Goal: Obtain resource: Obtain resource

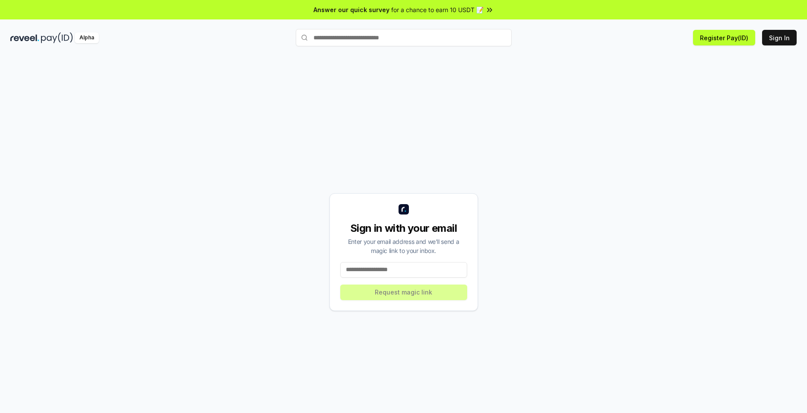
click at [389, 274] on input at bounding box center [403, 270] width 127 height 16
paste input "**********"
type input "**********"
click at [432, 291] on button "Request magic link" at bounding box center [403, 292] width 127 height 16
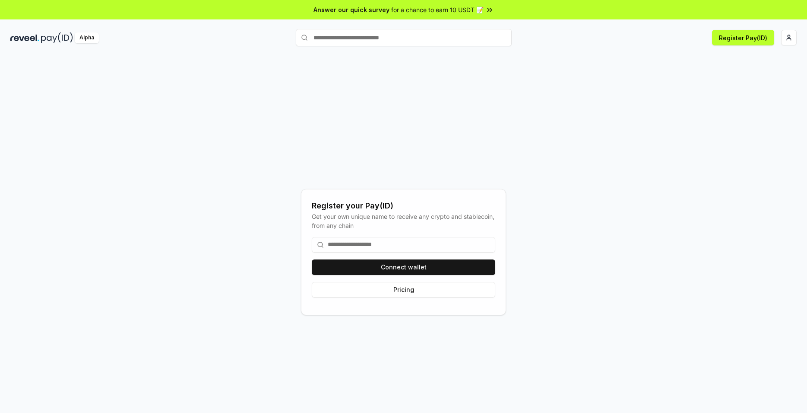
click at [376, 239] on input at bounding box center [404, 245] width 184 height 16
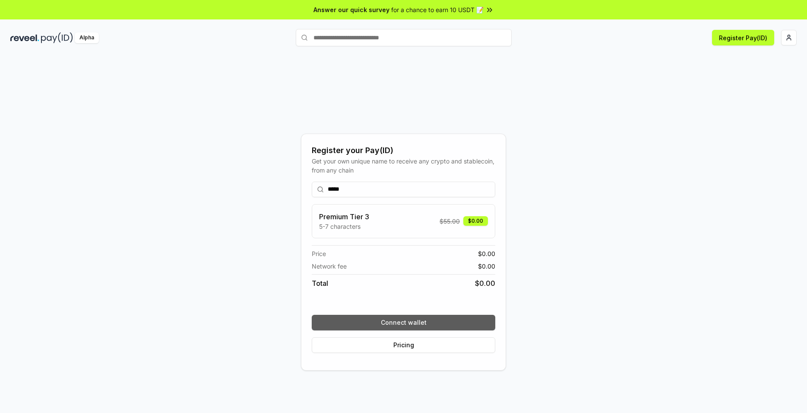
type input "*****"
click at [460, 319] on button "Connect wallet" at bounding box center [404, 323] width 184 height 16
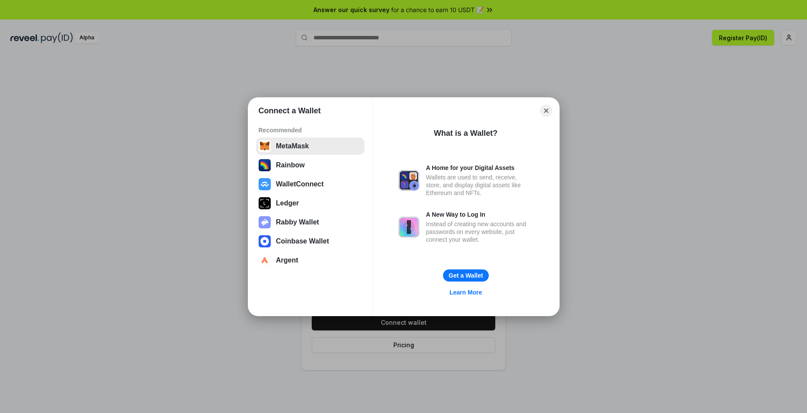
click at [306, 151] on button "MetaMask" at bounding box center [310, 145] width 108 height 17
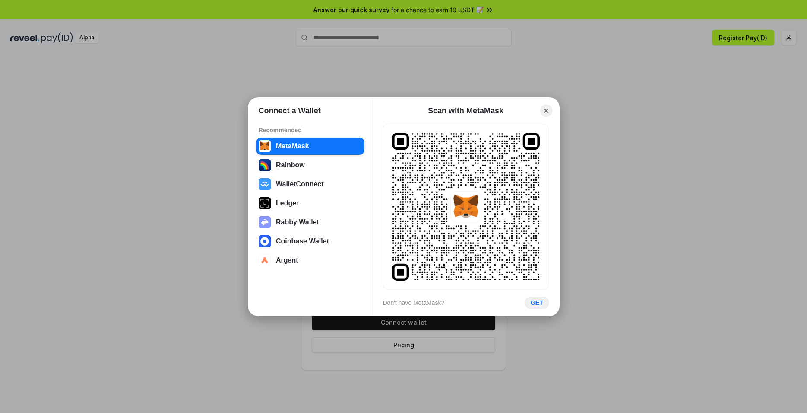
click at [540, 305] on button "GET" at bounding box center [537, 302] width 24 height 13
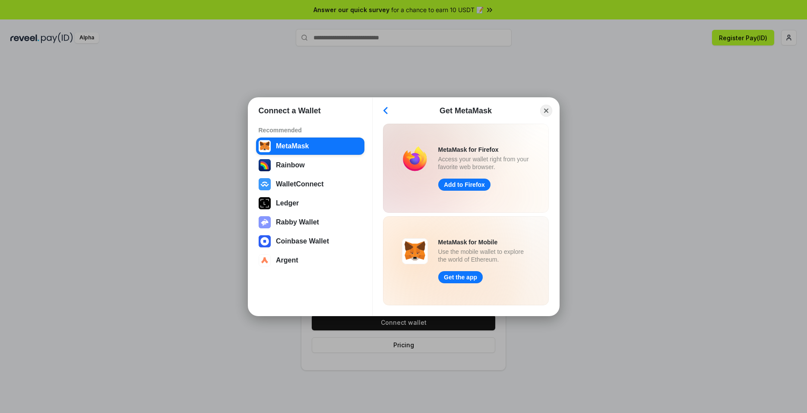
click at [646, 311] on div "Connect a Wallet Recommended MetaMask Rainbow WalletConnect Ledger Rabby Wallet…" at bounding box center [404, 206] width 980 height 585
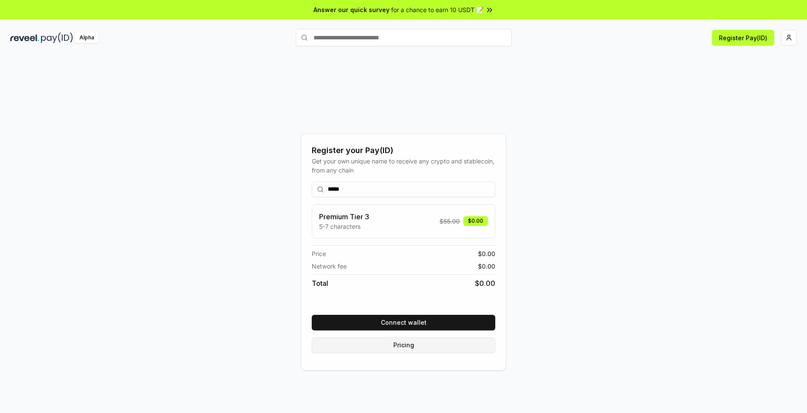
click at [474, 340] on button "Pricing" at bounding box center [404, 345] width 184 height 16
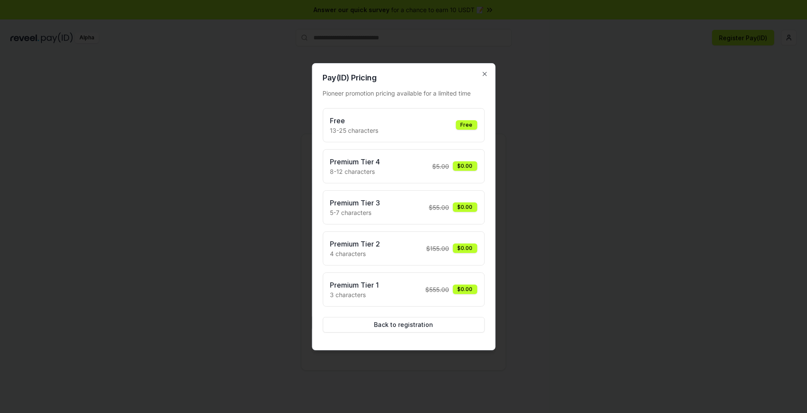
click at [473, 127] on div "Free" at bounding box center [467, 125] width 22 height 10
click at [408, 120] on div "Free 13-25 characters Free" at bounding box center [403, 124] width 147 height 19
click at [435, 325] on button "Back to registration" at bounding box center [404, 325] width 162 height 16
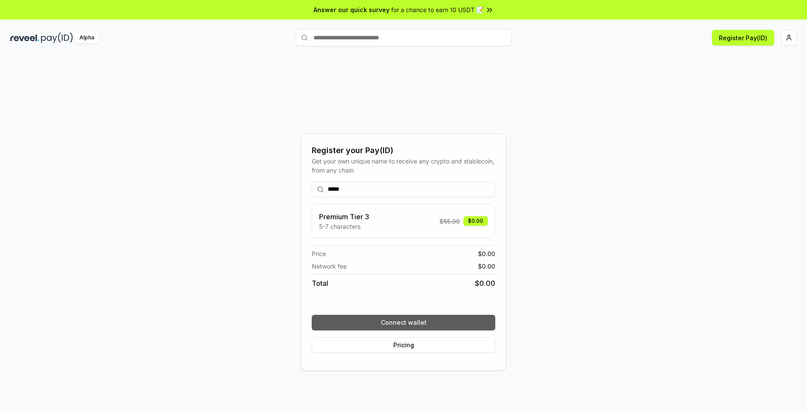
click at [429, 324] on button "Connect wallet" at bounding box center [404, 323] width 184 height 16
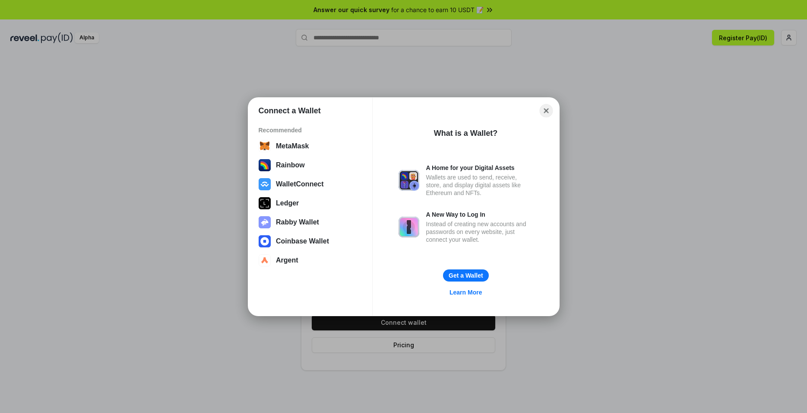
click at [546, 110] on button "Close" at bounding box center [546, 110] width 13 height 13
